Goal: Information Seeking & Learning: Learn about a topic

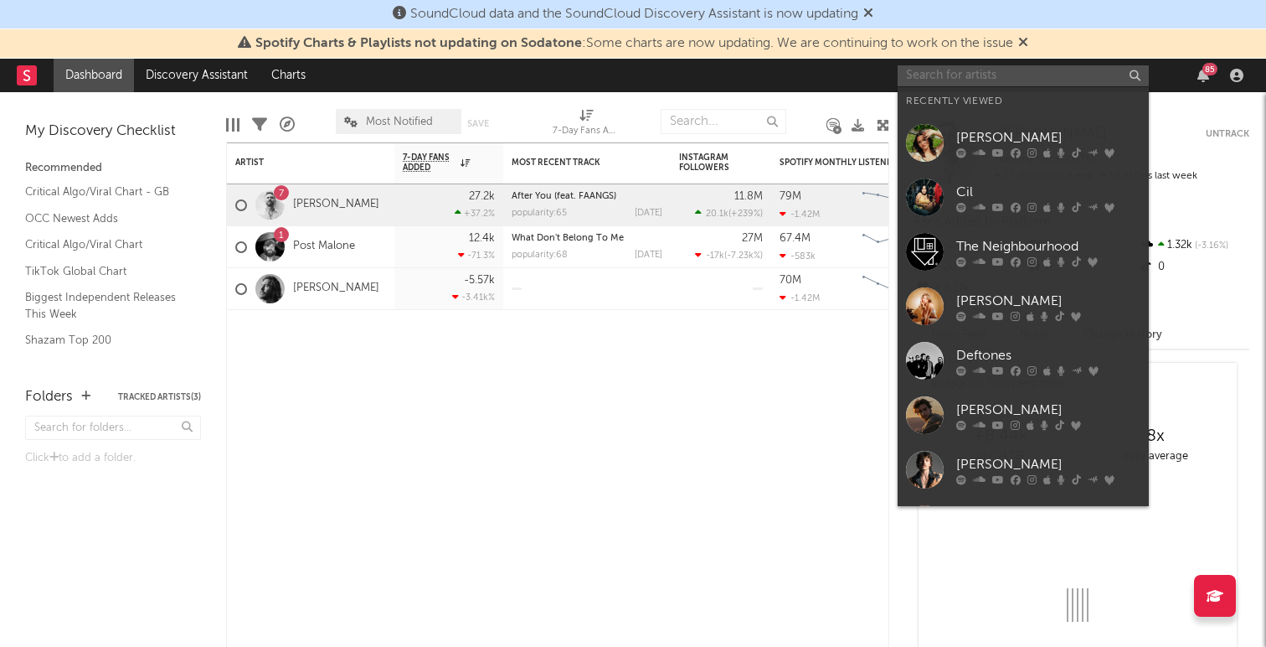
click at [1070, 76] on input "text" at bounding box center [1023, 75] width 251 height 21
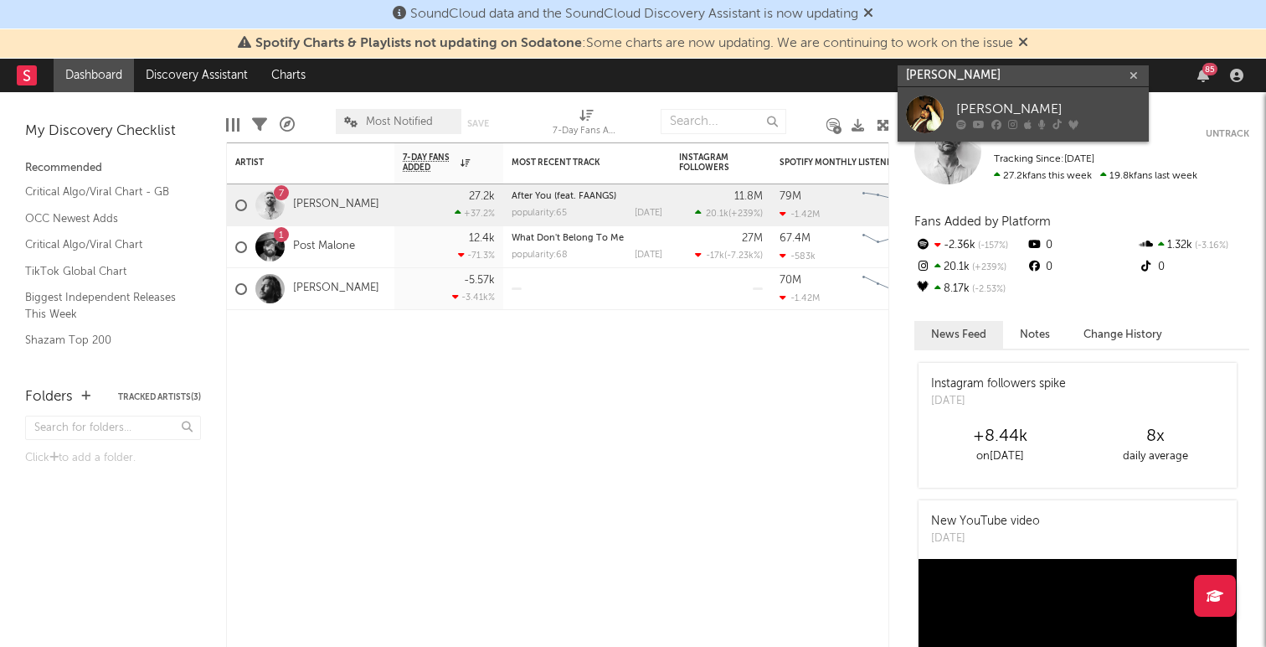
type input "[PERSON_NAME]"
click at [998, 105] on div "[PERSON_NAME]" at bounding box center [1049, 109] width 184 height 20
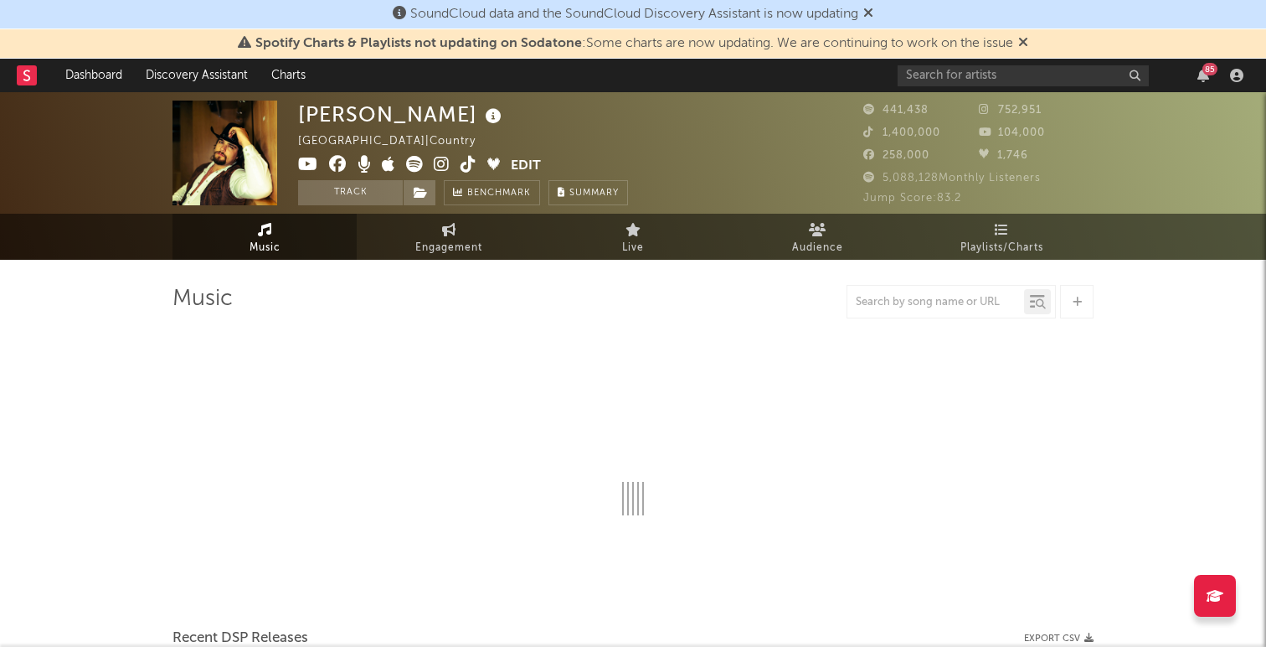
select select "6m"
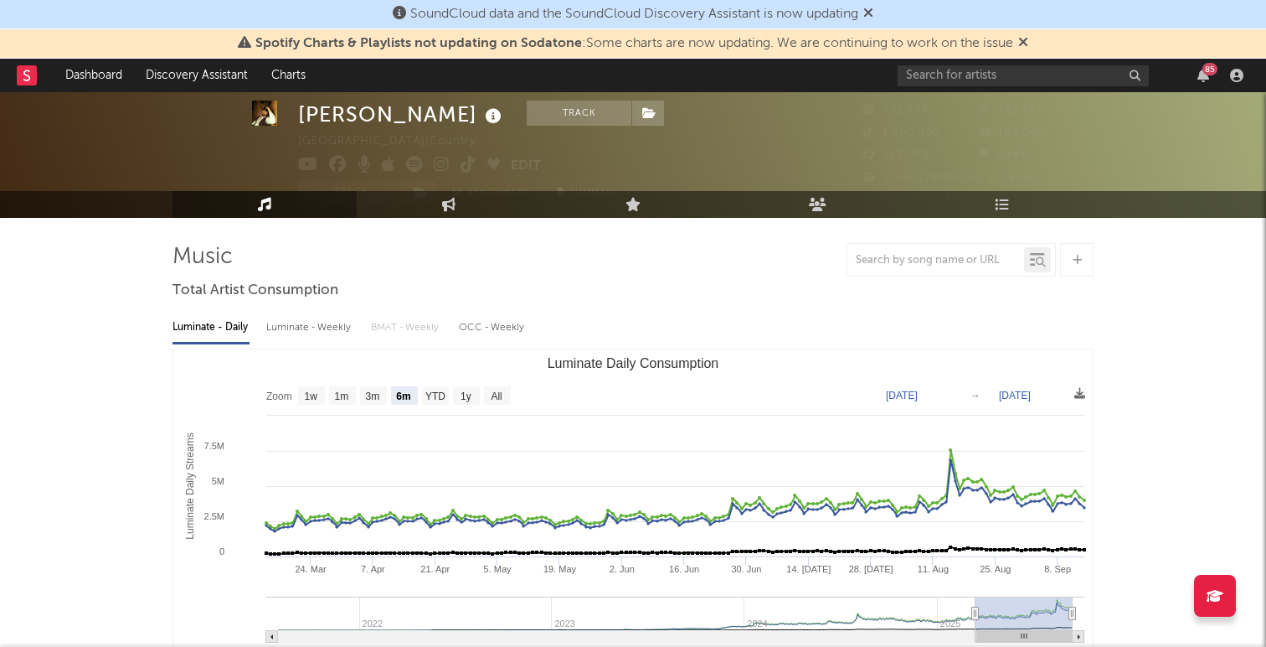
scroll to position [54, 0]
